Goal: Navigation & Orientation: Find specific page/section

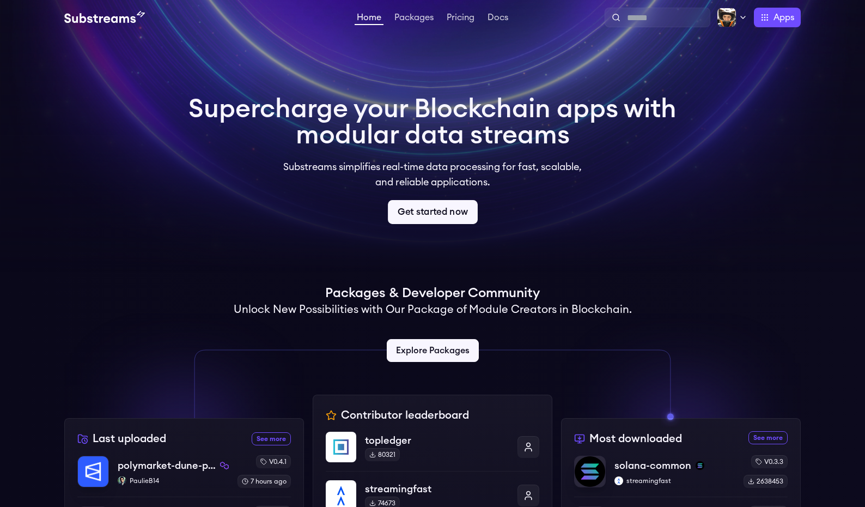
click at [428, 218] on link "Get started now" at bounding box center [433, 212] width 90 height 24
click at [418, 21] on link "Packages" at bounding box center [414, 18] width 44 height 11
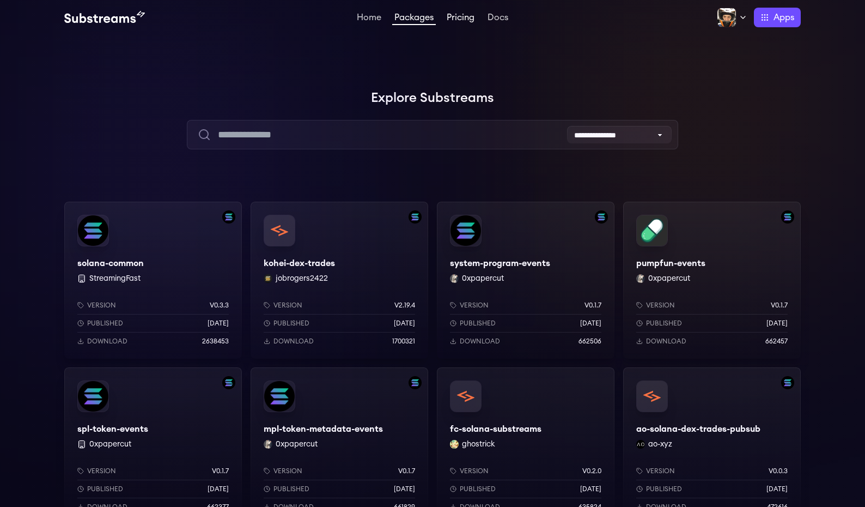
click at [463, 18] on link "Pricing" at bounding box center [461, 18] width 32 height 11
click at [66, 53] on div at bounding box center [163, 163] width 327 height 327
click at [455, 22] on link "Pricing" at bounding box center [461, 18] width 32 height 11
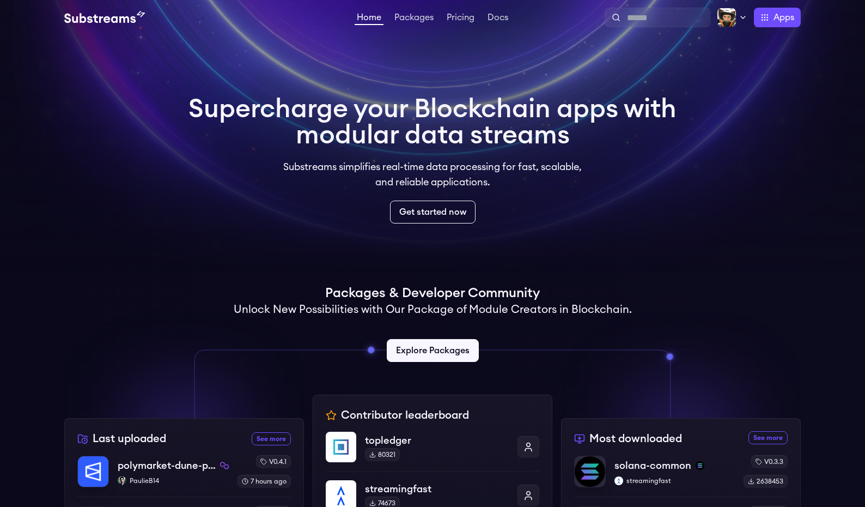
click at [108, 22] on img at bounding box center [104, 17] width 81 height 13
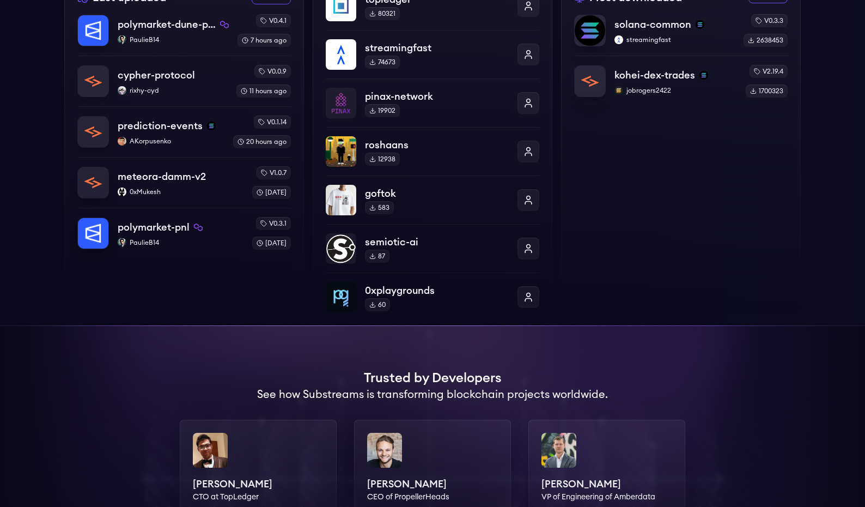
scroll to position [510, 0]
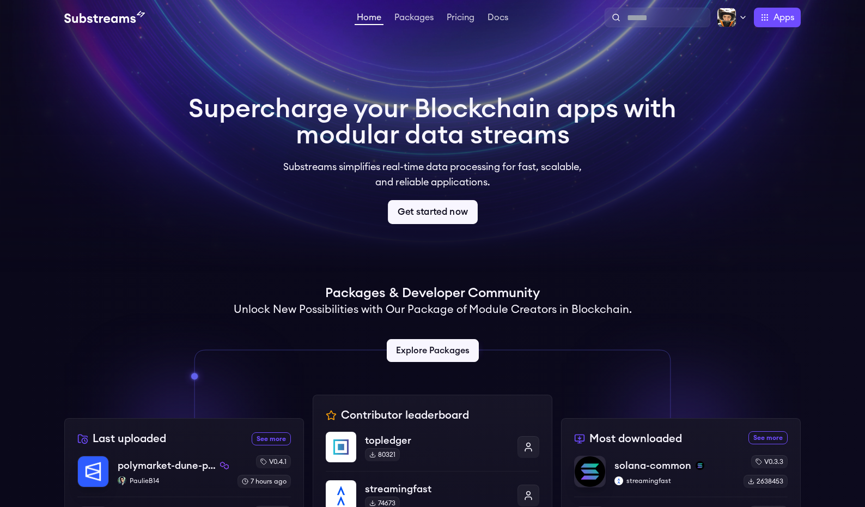
click at [452, 214] on link "Get started now" at bounding box center [433, 212] width 90 height 24
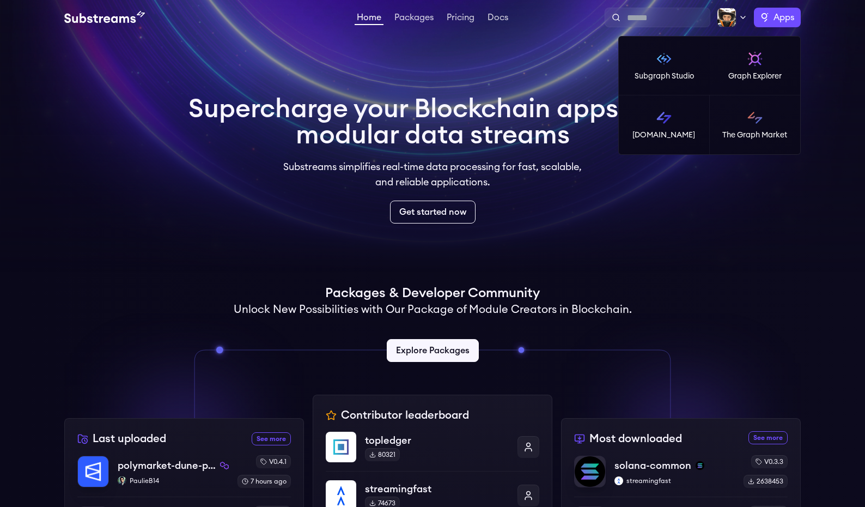
click at [768, 20] on label "Apps" at bounding box center [777, 18] width 47 height 20
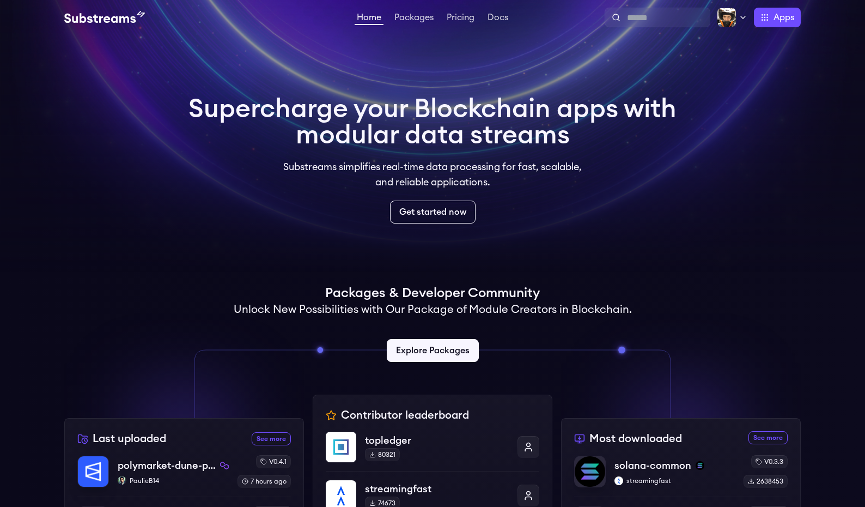
click at [508, 64] on video at bounding box center [432, 136] width 865 height 272
click at [428, 20] on link "Packages" at bounding box center [414, 18] width 44 height 11
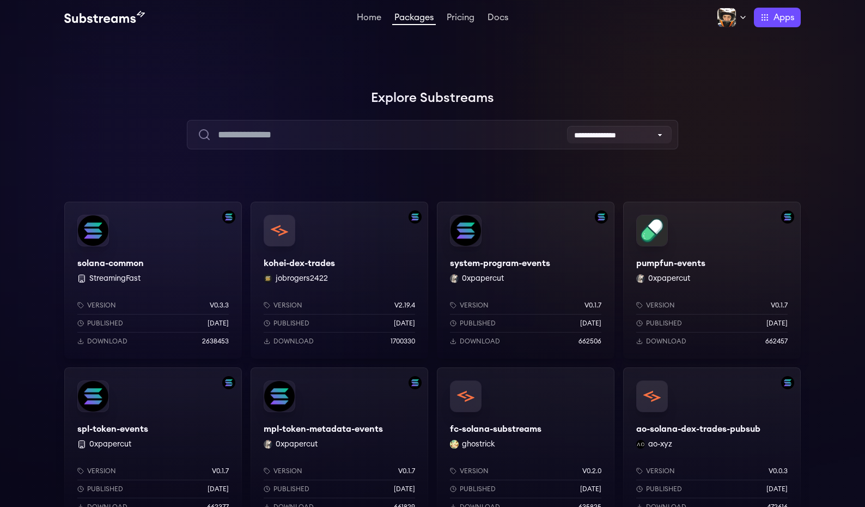
click at [159, 279] on div "solana-common StreamingFast Version v0.3.3 Published 7 months ago Download 2638…" at bounding box center [153, 280] width 178 height 157
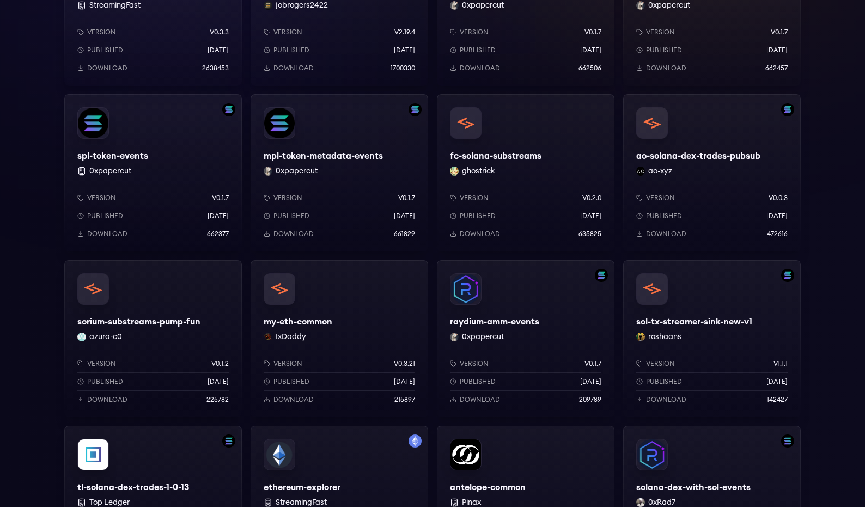
scroll to position [350, 0]
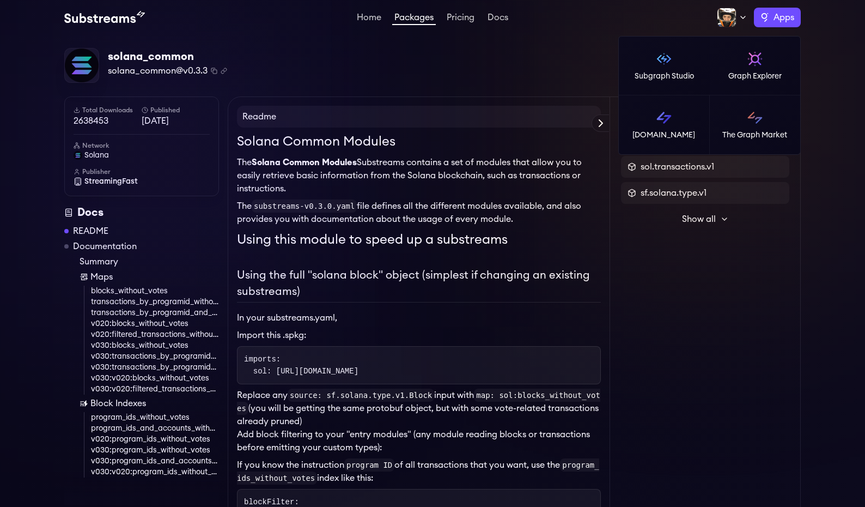
click at [773, 20] on label "Apps" at bounding box center [777, 18] width 47 height 20
click at [671, 68] on link "Subgraph Studio" at bounding box center [664, 66] width 91 height 59
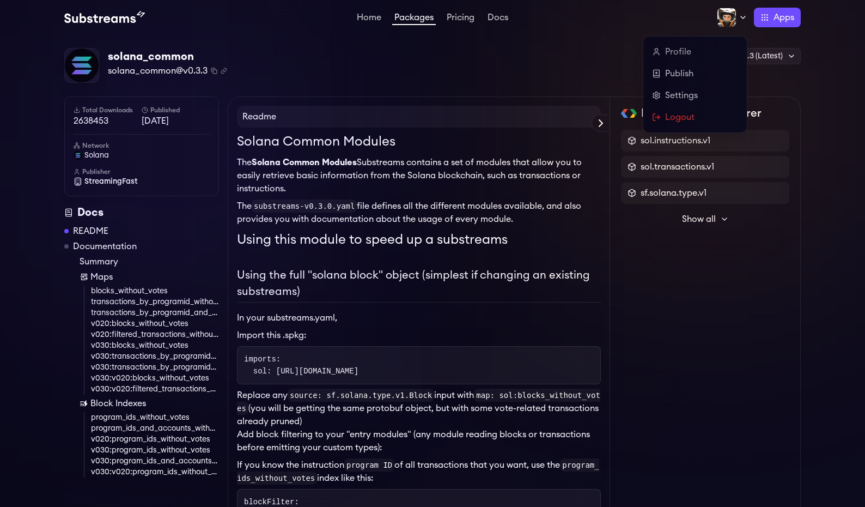
click at [737, 26] on div at bounding box center [732, 18] width 31 height 20
click at [672, 52] on link "Profile" at bounding box center [695, 51] width 86 height 13
click at [684, 101] on link "Settings" at bounding box center [695, 95] width 86 height 13
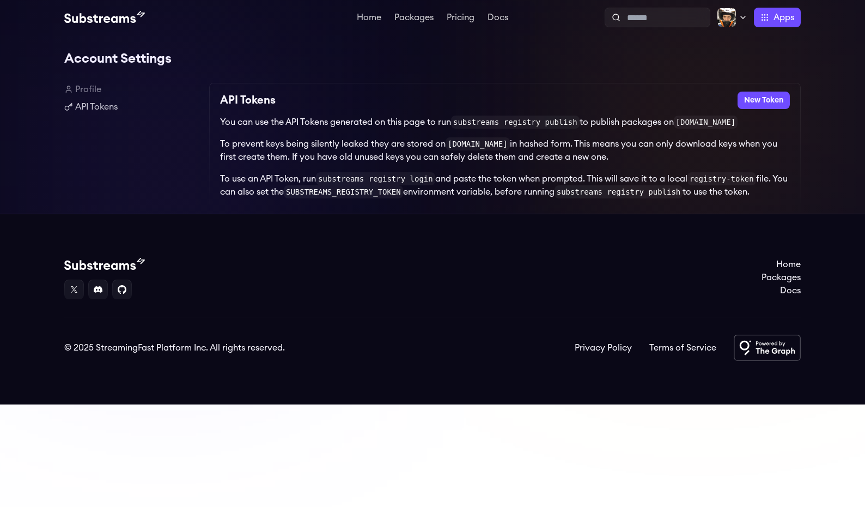
click at [95, 88] on link "Profile" at bounding box center [132, 89] width 136 height 13
click at [462, 145] on code "[DOMAIN_NAME]" at bounding box center [478, 143] width 64 height 13
click at [504, 13] on link "Docs" at bounding box center [497, 18] width 25 height 11
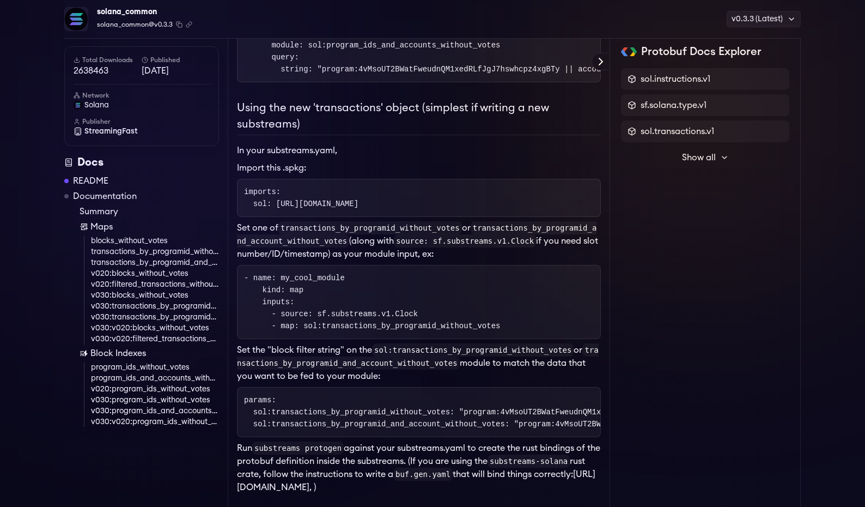
scroll to position [599, 0]
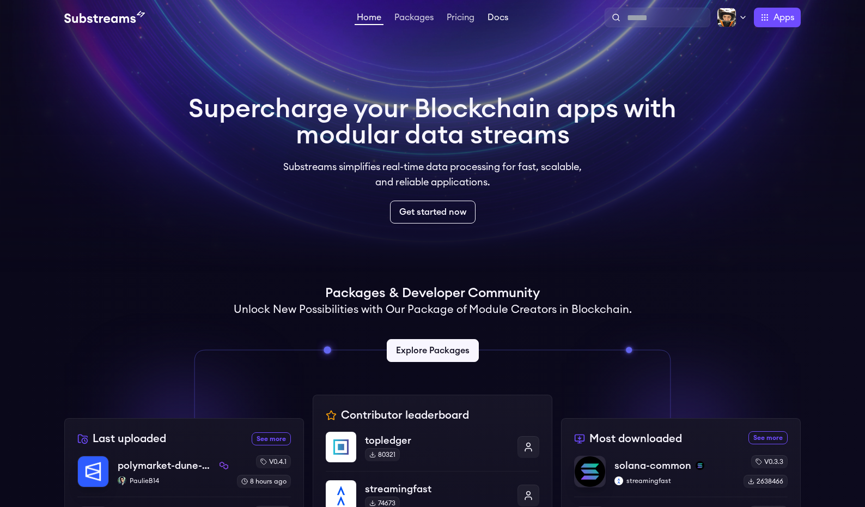
click at [502, 16] on link "Docs" at bounding box center [497, 18] width 25 height 11
click at [502, 24] on link "Docs" at bounding box center [497, 18] width 25 height 11
